Goal: Task Accomplishment & Management: Manage account settings

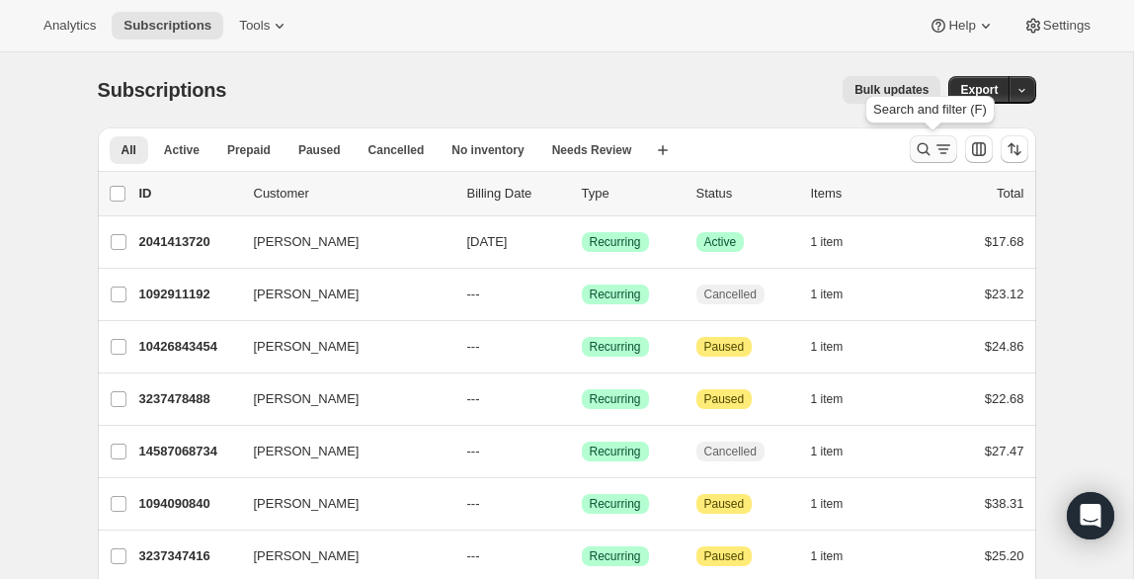
click at [914, 148] on icon "Search and filter results" at bounding box center [923, 149] width 20 height 20
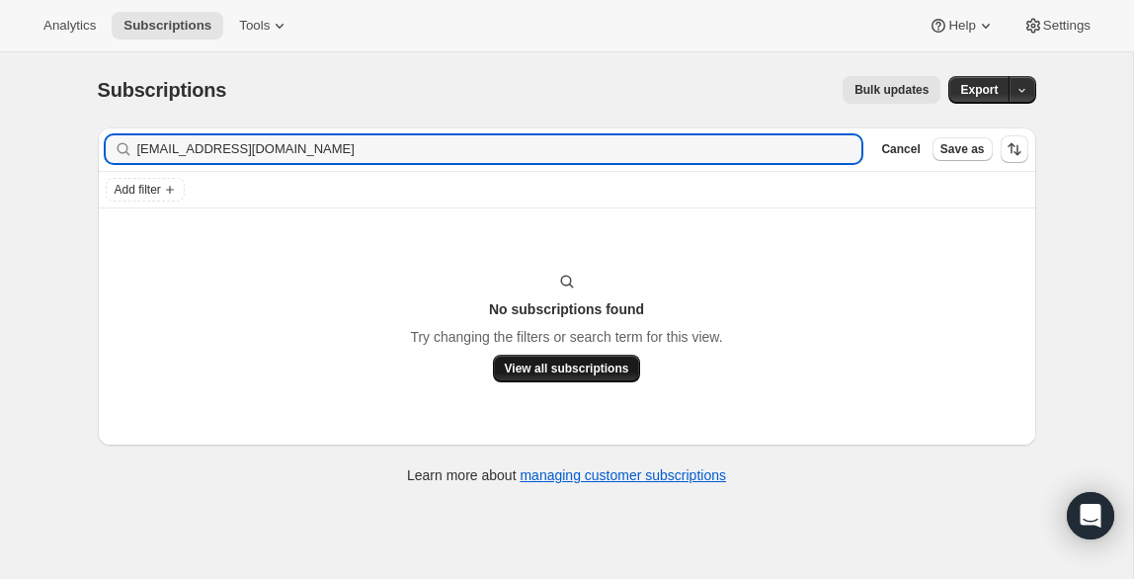
type input "[EMAIL_ADDRESS][DOMAIN_NAME]"
click at [541, 360] on span "View all subscriptions" at bounding box center [567, 368] width 124 height 16
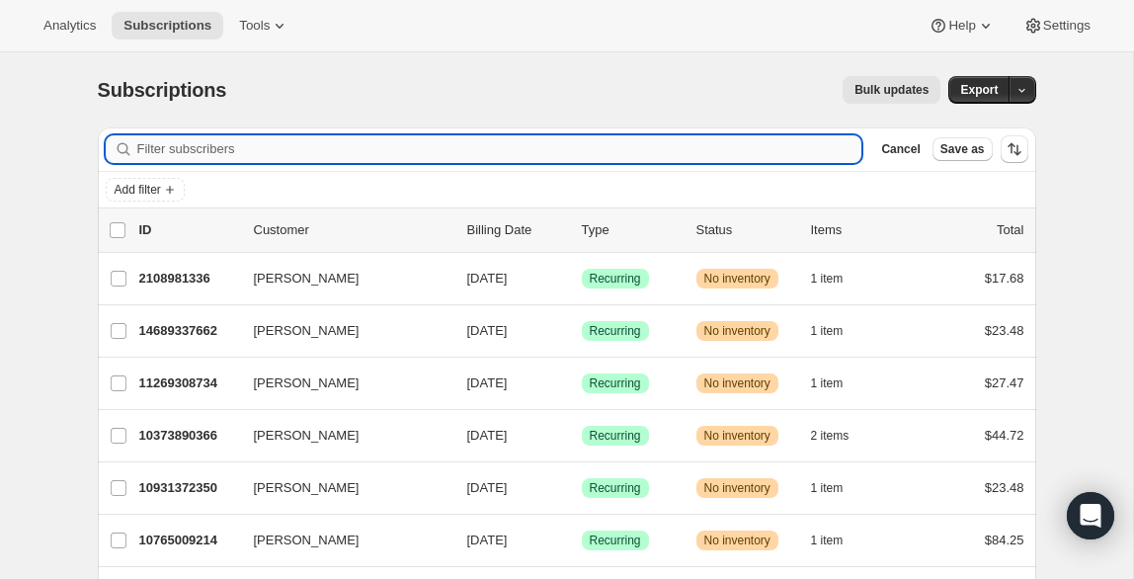
click at [375, 146] on input "Filter subscribers" at bounding box center [499, 149] width 725 height 28
paste input "[EMAIL_ADDRESS][DOMAIN_NAME]"
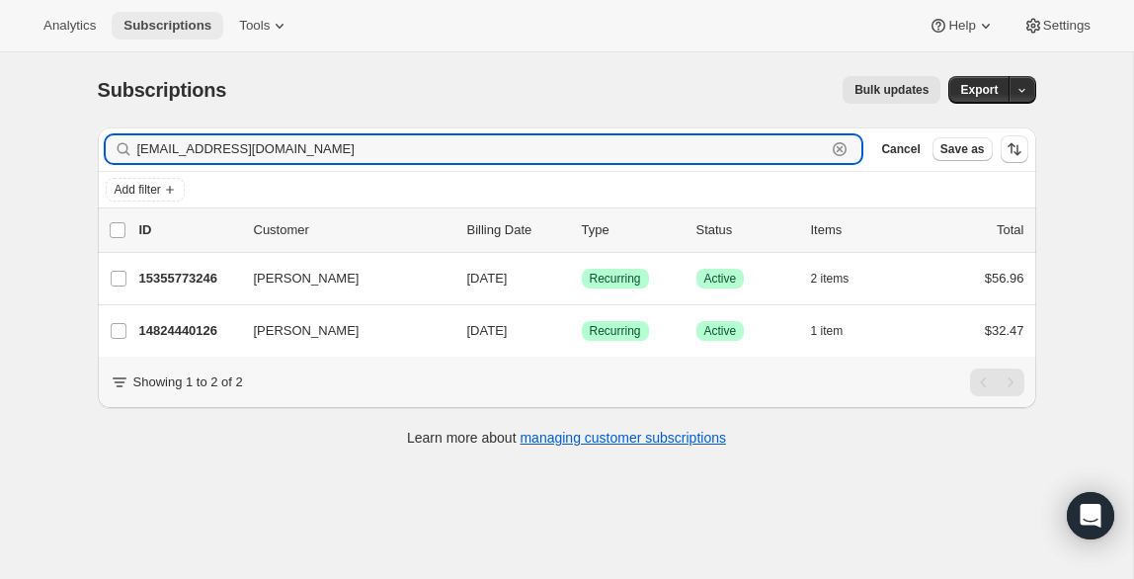
type input "[EMAIL_ADDRESS][DOMAIN_NAME]"
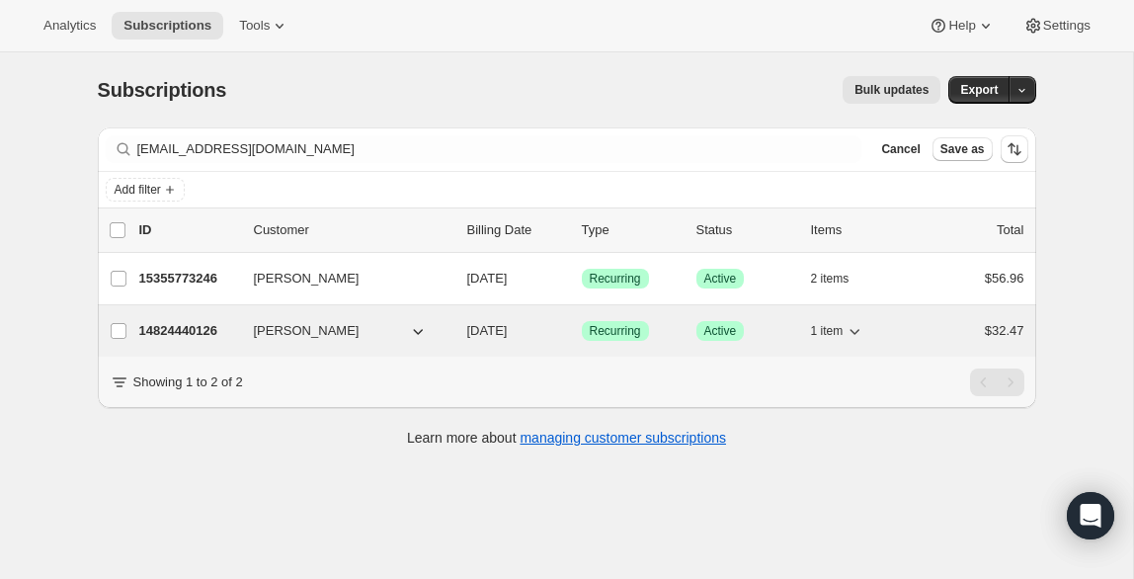
click at [170, 341] on div "14824440126 [PERSON_NAME] [DATE] Success Recurring Success Active 1 item $32.47" at bounding box center [581, 331] width 885 height 28
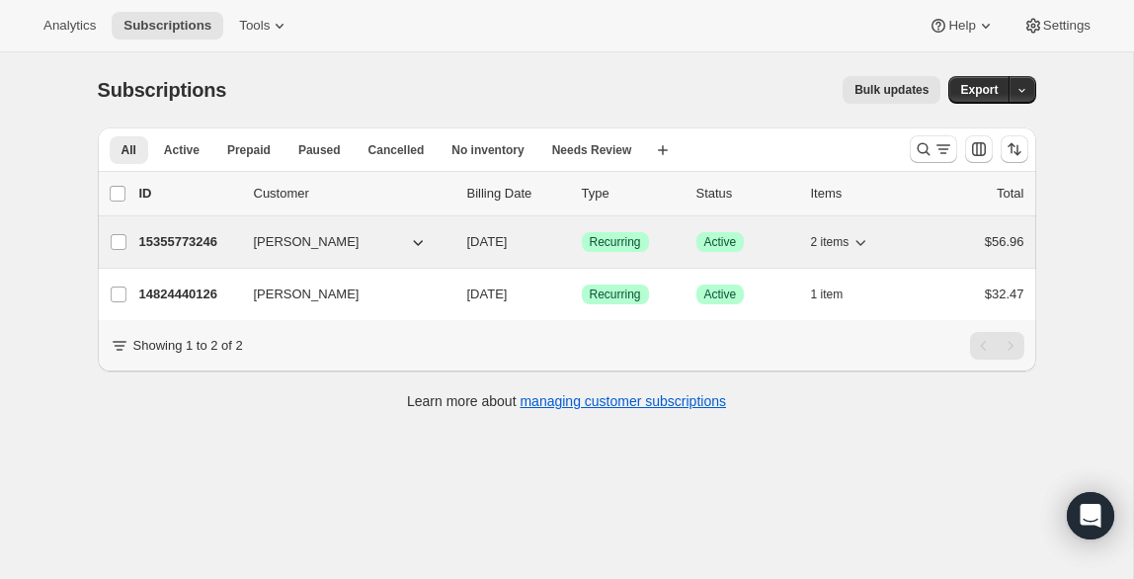
click at [196, 245] on p "15355773246" at bounding box center [188, 242] width 99 height 20
